Goal: Transaction & Acquisition: Download file/media

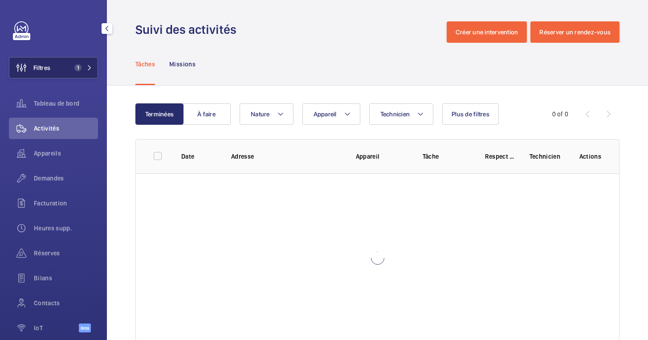
click at [48, 64] on span "Filtres" at bounding box center [41, 67] width 17 height 9
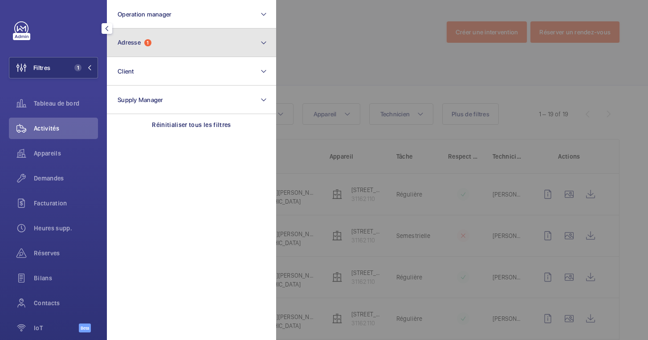
click at [184, 41] on button "Adresse 1" at bounding box center [191, 43] width 169 height 29
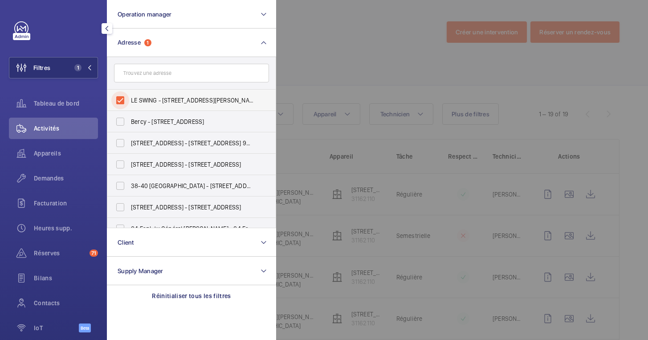
click at [121, 99] on input "LE SWING - [STREET_ADDRESS][PERSON_NAME]" at bounding box center [120, 100] width 18 height 18
checkbox input "false"
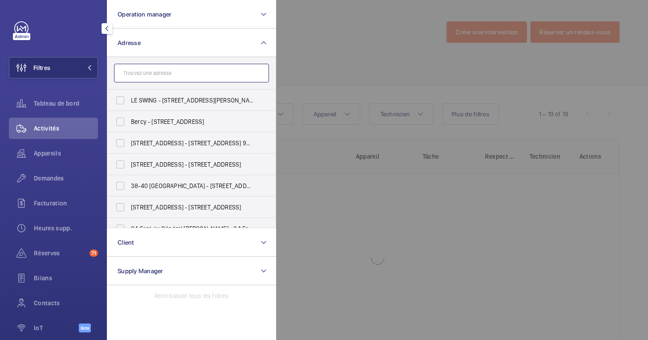
click at [148, 69] on input "text" at bounding box center [191, 73] width 155 height 19
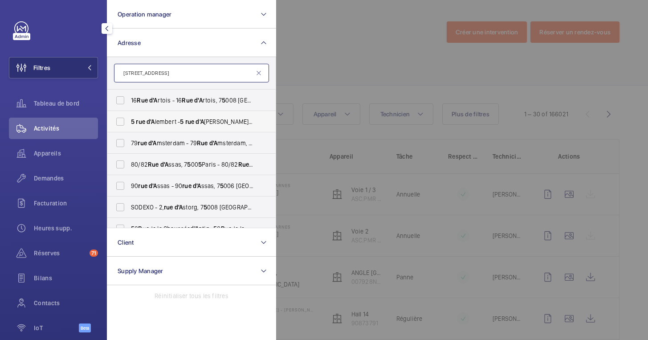
type input "[STREET_ADDRESS]"
click at [130, 123] on label "[STREET_ADDRESS] - [STREET_ADDRESS] 7 5 014" at bounding box center [184, 121] width 155 height 21
click at [129, 123] on input "[STREET_ADDRESS] - [STREET_ADDRESS] 7 5 014" at bounding box center [120, 122] width 18 height 18
checkbox input "true"
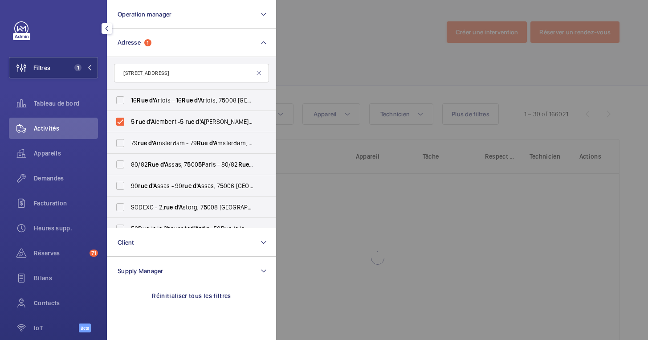
click at [321, 59] on div at bounding box center [600, 170] width 648 height 340
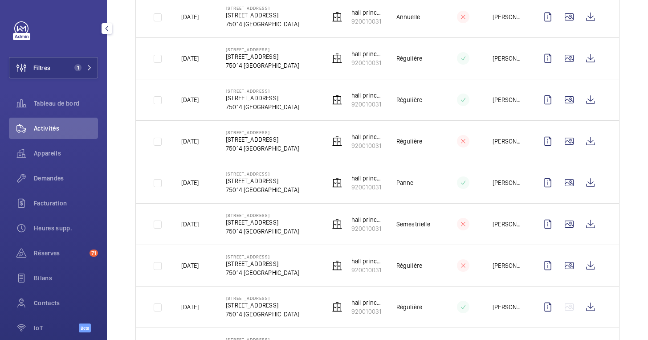
scroll to position [706, 0]
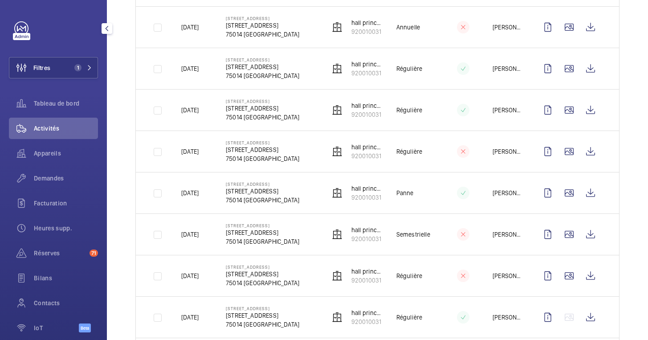
click at [199, 195] on p "[DATE]" at bounding box center [189, 193] width 17 height 9
click at [199, 192] on p "[DATE]" at bounding box center [189, 193] width 17 height 9
click at [551, 191] on wm-front-icon-button at bounding box center [548, 192] width 21 height 21
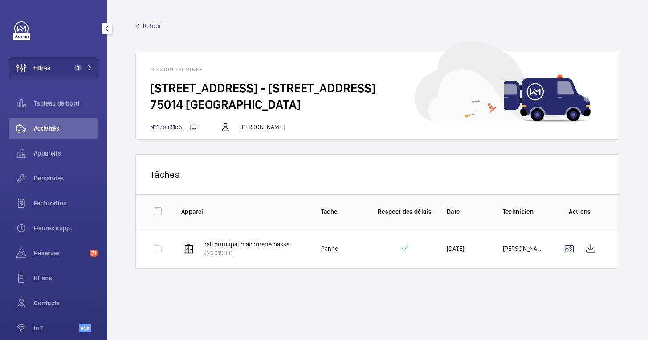
click at [140, 25] on link "Retour" at bounding box center [377, 25] width 484 height 9
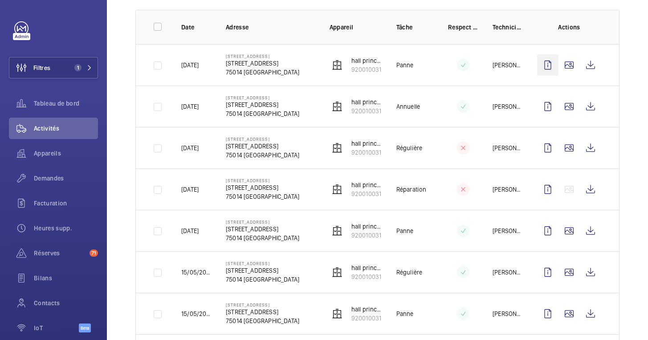
scroll to position [130, 0]
click at [543, 228] on wm-front-icon-button at bounding box center [548, 230] width 21 height 21
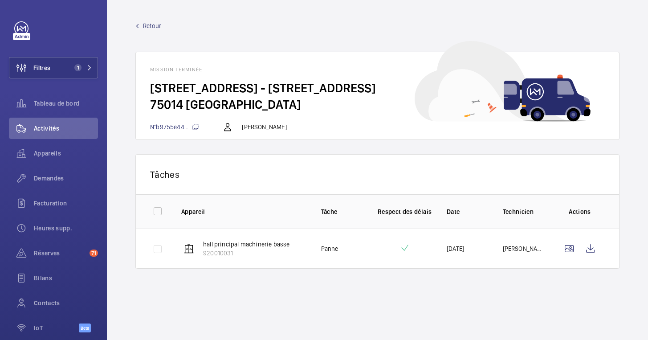
click at [140, 29] on link "Retour" at bounding box center [377, 25] width 484 height 9
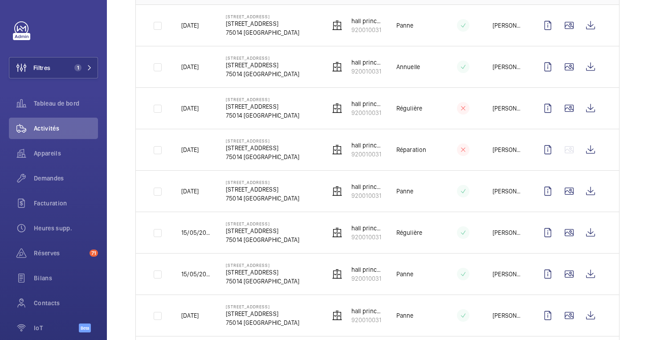
scroll to position [135, 0]
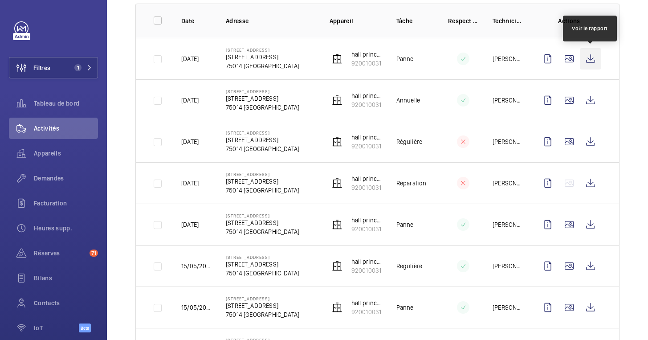
click at [590, 58] on wm-front-icon-button at bounding box center [590, 58] width 21 height 21
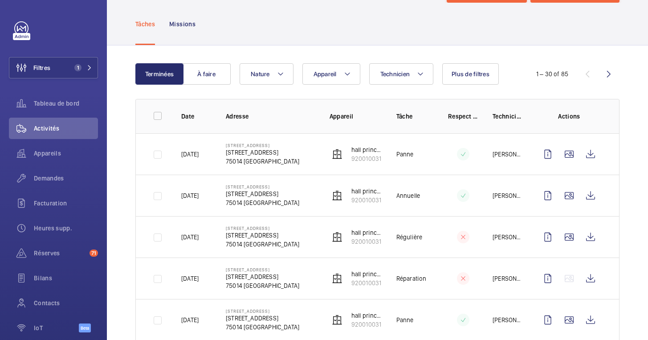
scroll to position [0, 0]
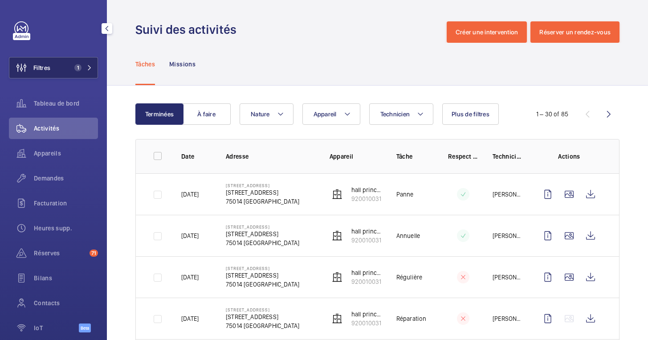
click at [50, 70] on span "Filtres" at bounding box center [41, 67] width 17 height 9
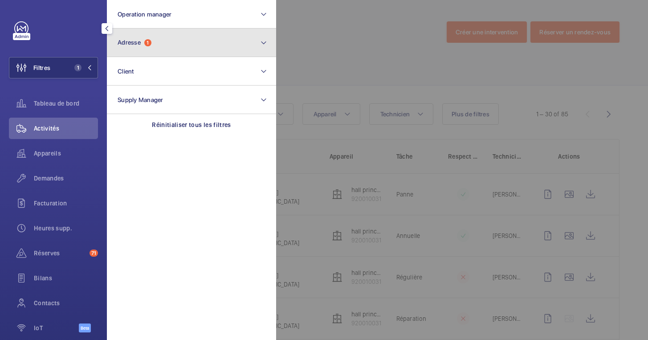
click at [209, 42] on button "Adresse 1" at bounding box center [191, 43] width 169 height 29
